Goal: Task Accomplishment & Management: Use online tool/utility

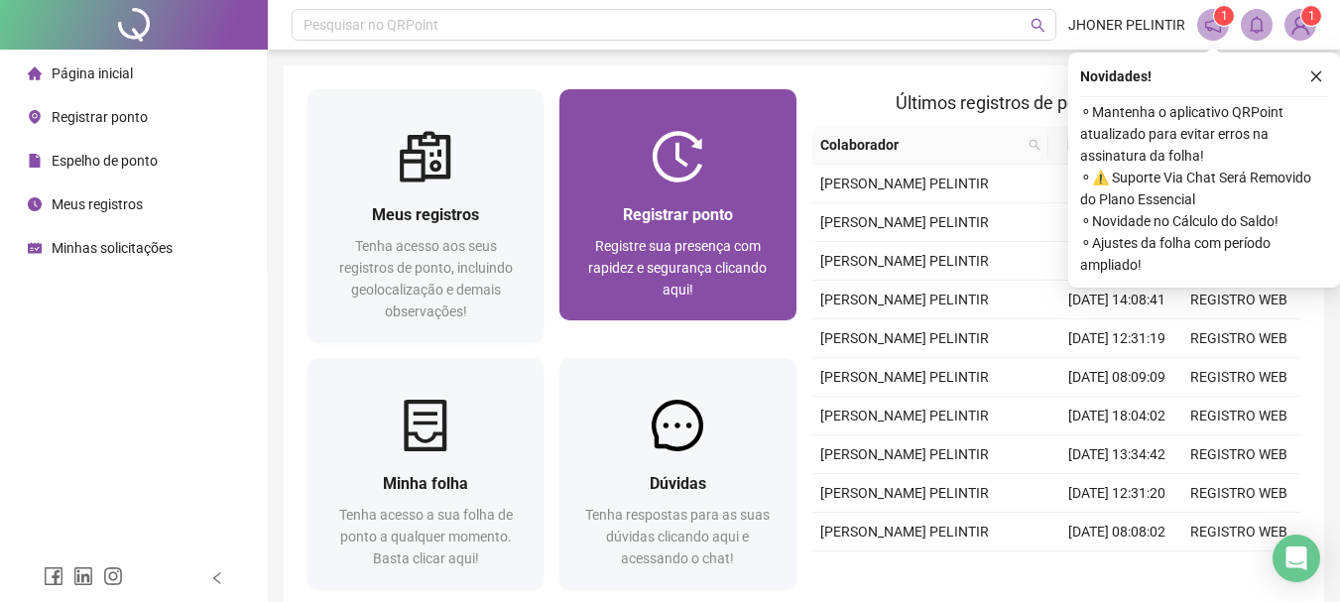
click at [709, 238] on span "Registre sua presença com rapidez e segurança clicando aqui!" at bounding box center [677, 268] width 179 height 60
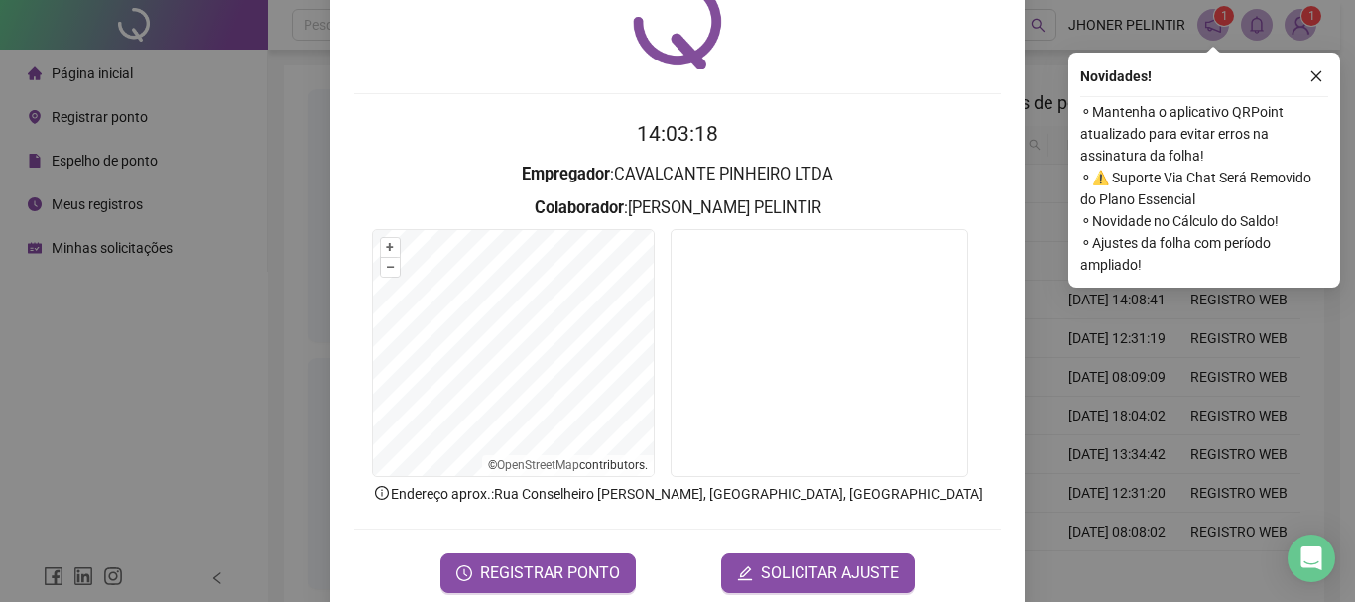
scroll to position [129, 0]
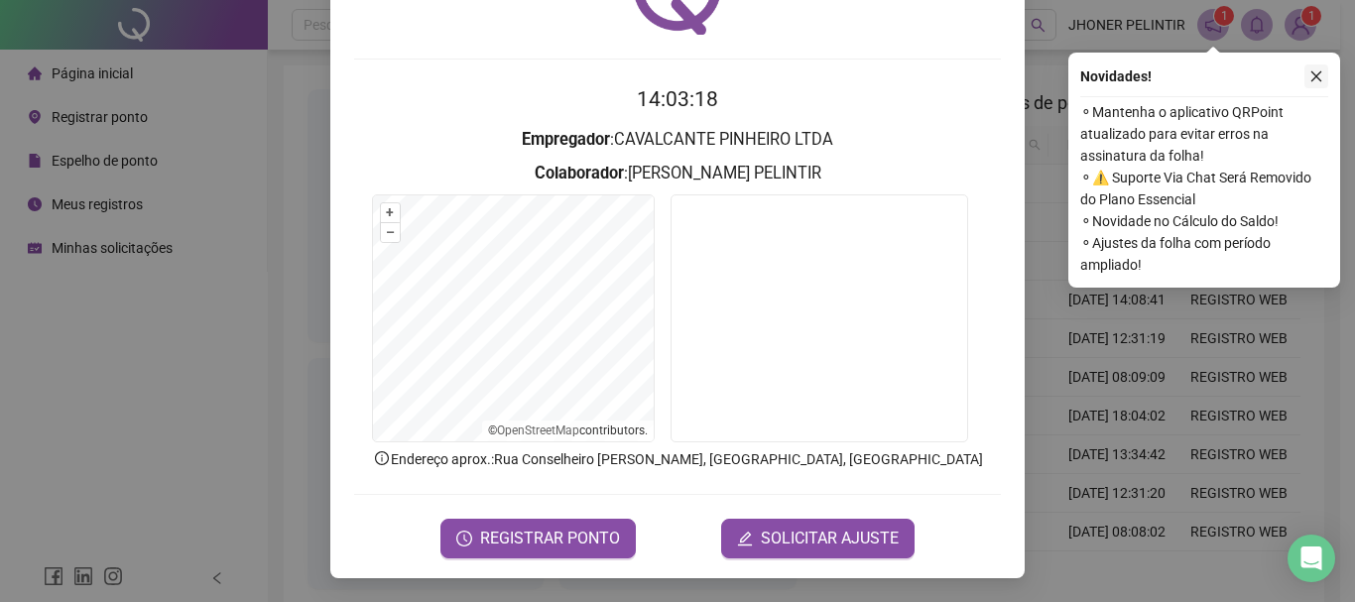
click at [1318, 72] on icon "close" at bounding box center [1316, 76] width 14 height 14
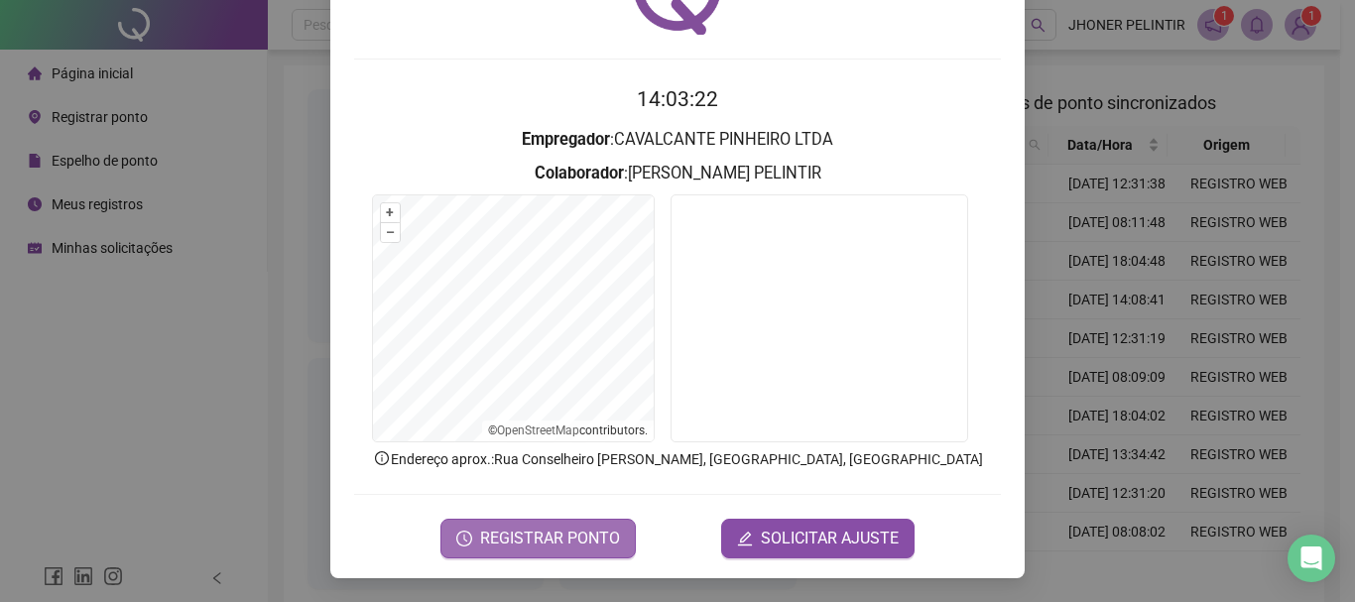
click at [551, 535] on span "REGISTRAR PONTO" at bounding box center [550, 539] width 140 height 24
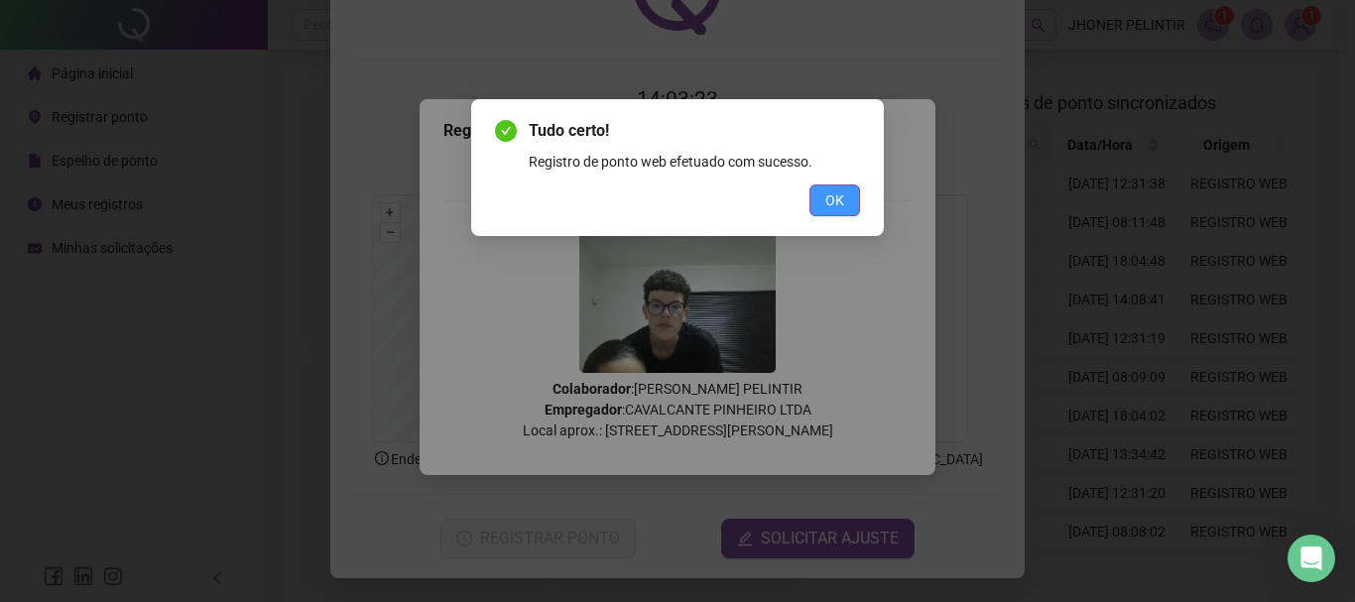
click at [845, 193] on button "OK" at bounding box center [834, 200] width 51 height 32
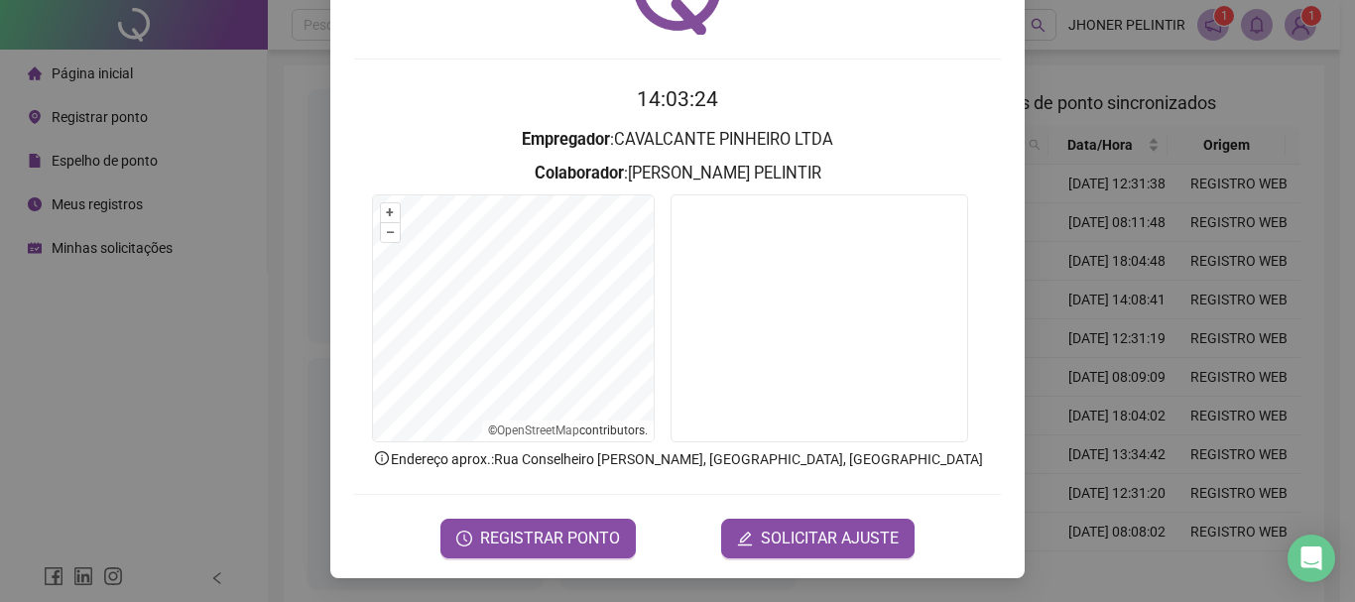
scroll to position [0, 0]
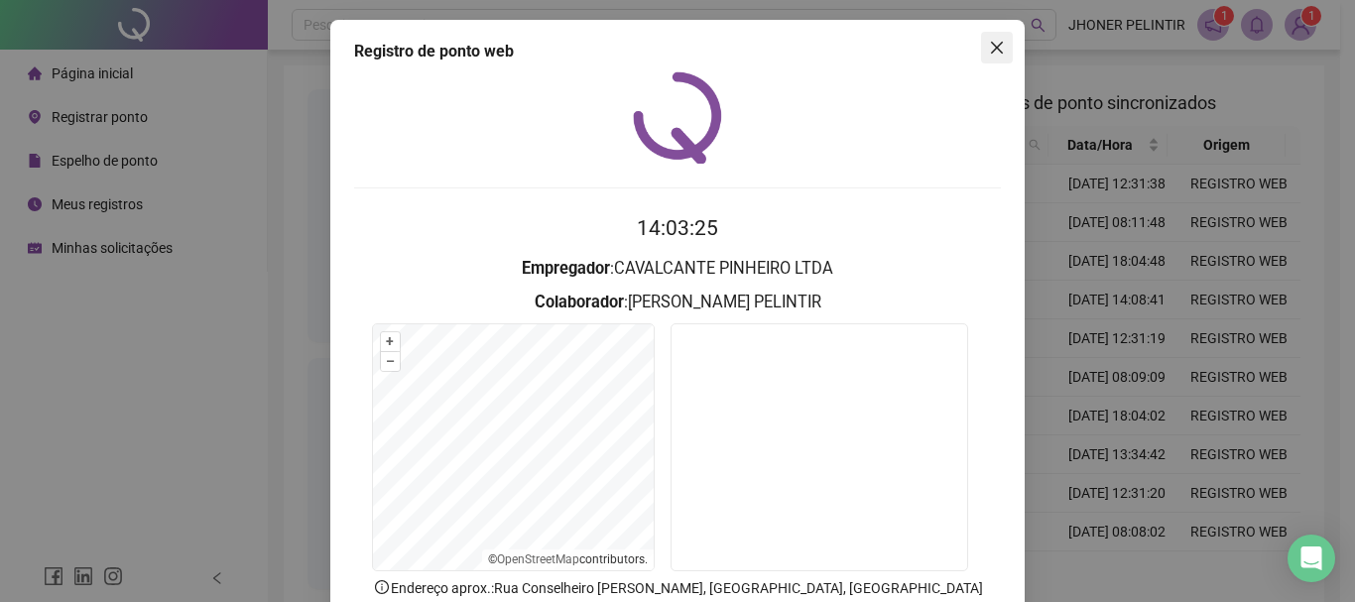
click at [989, 49] on icon "close" at bounding box center [997, 48] width 16 height 16
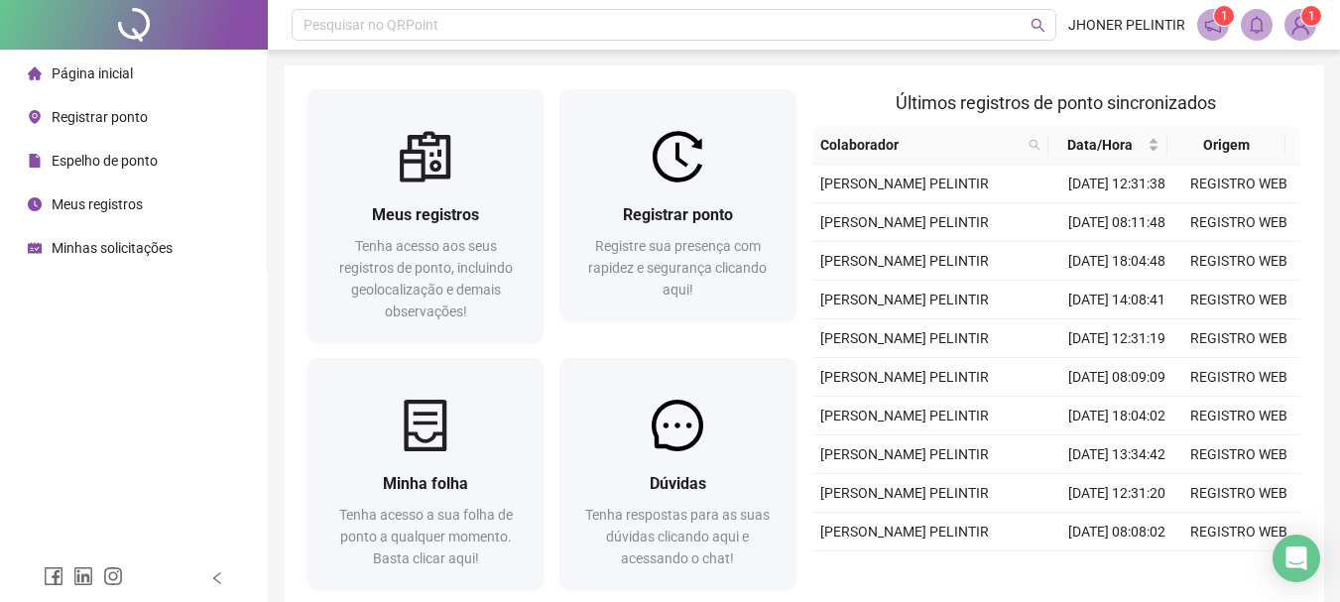
click at [1302, 34] on img at bounding box center [1300, 25] width 30 height 30
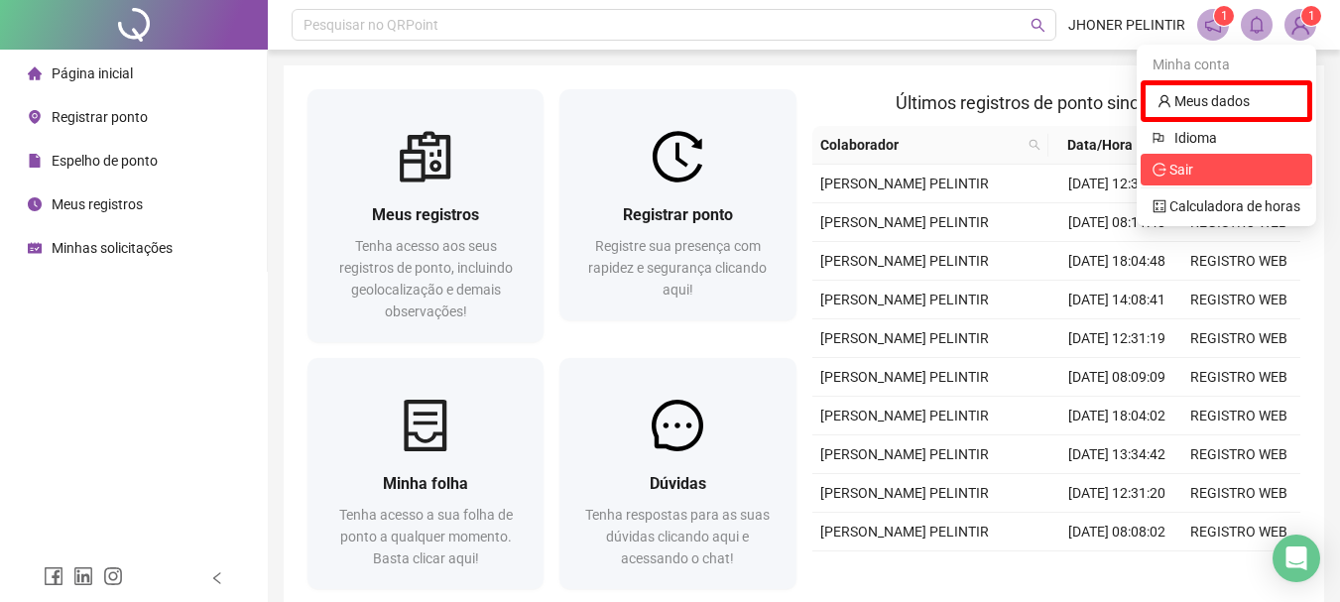
click at [1204, 169] on span "Sair" at bounding box center [1226, 170] width 148 height 22
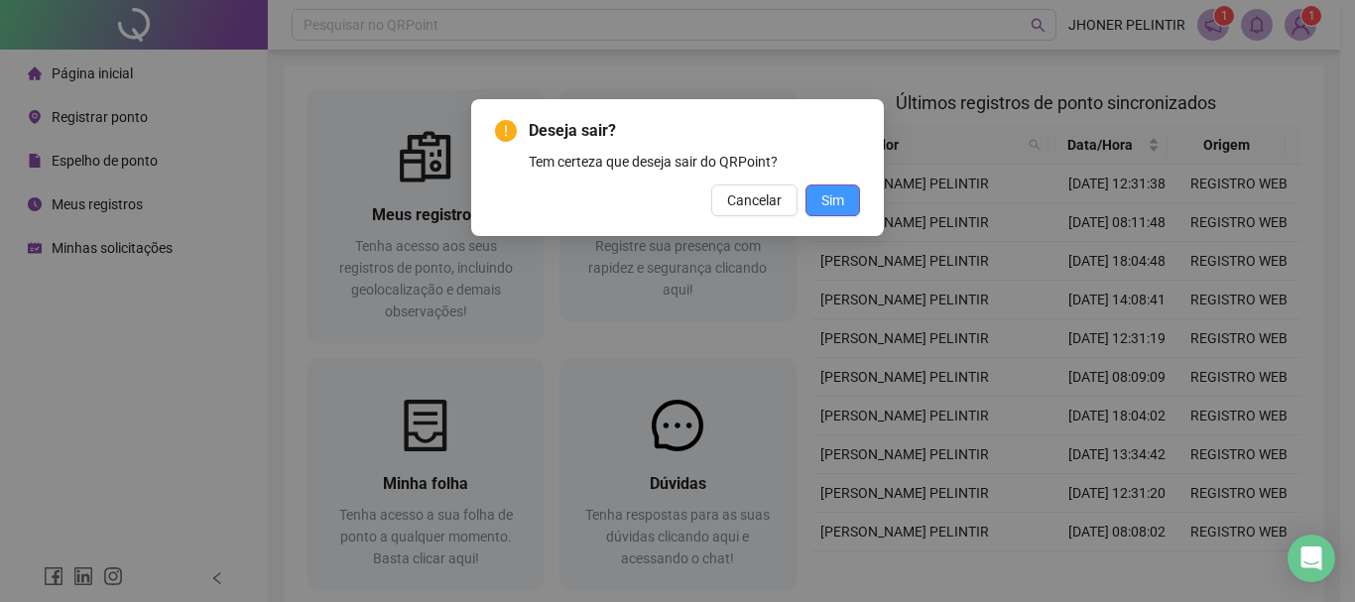
click at [825, 193] on span "Sim" at bounding box center [832, 200] width 23 height 22
